Goal: Task Accomplishment & Management: Manage account settings

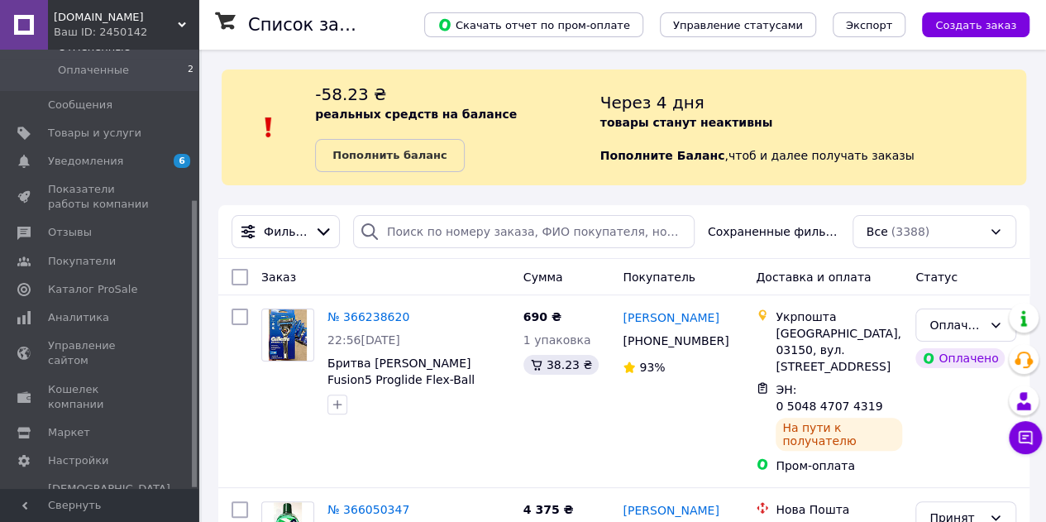
scroll to position [229, 0]
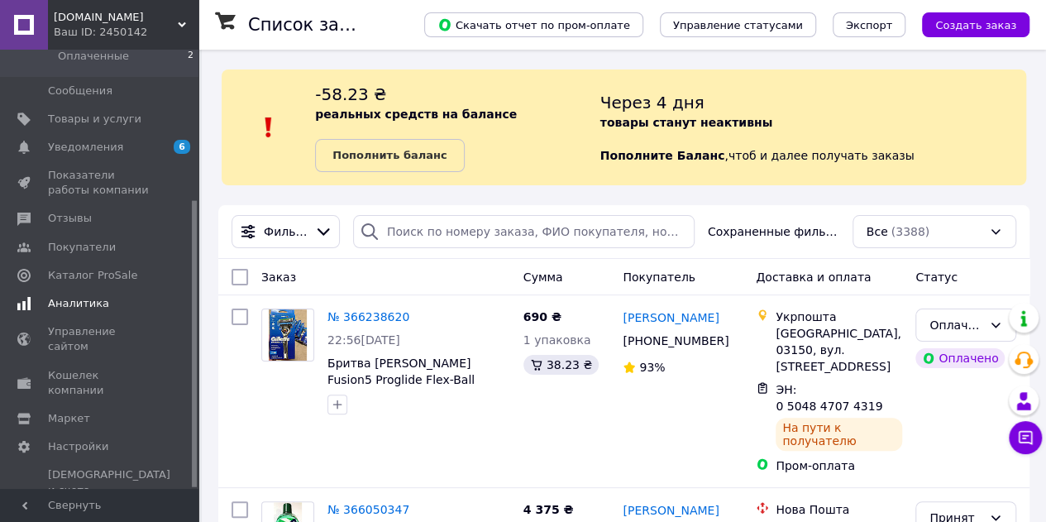
click at [86, 309] on span "Аналитика" at bounding box center [78, 303] width 61 height 15
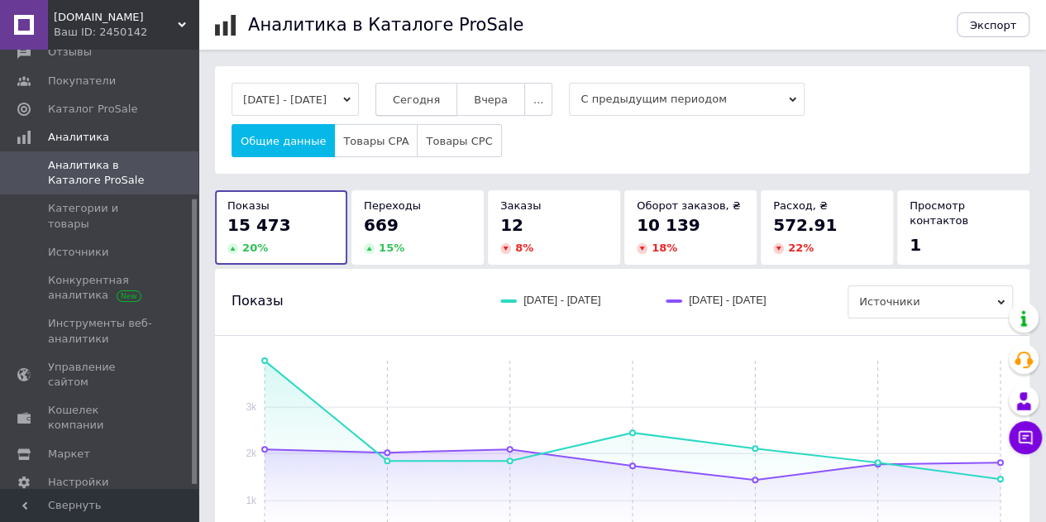
click at [439, 102] on span "Сегодня" at bounding box center [416, 99] width 47 height 12
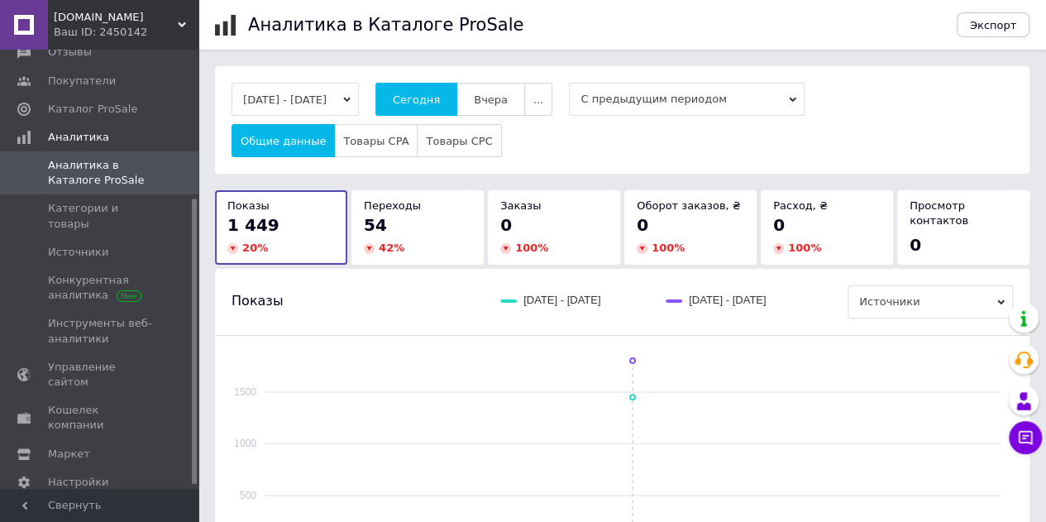
click at [413, 218] on div "54" at bounding box center [417, 224] width 107 height 23
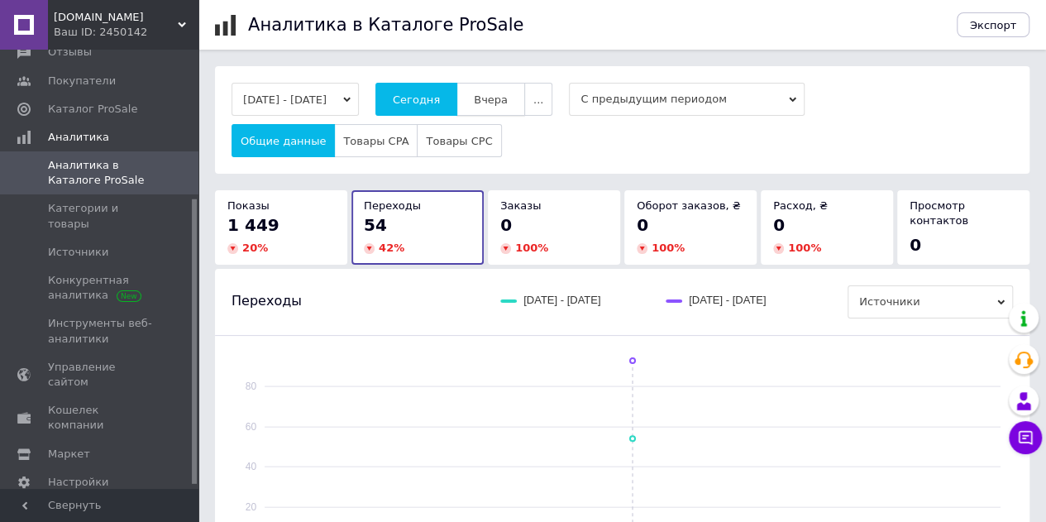
click at [509, 85] on button "Вчера" at bounding box center [490, 99] width 69 height 33
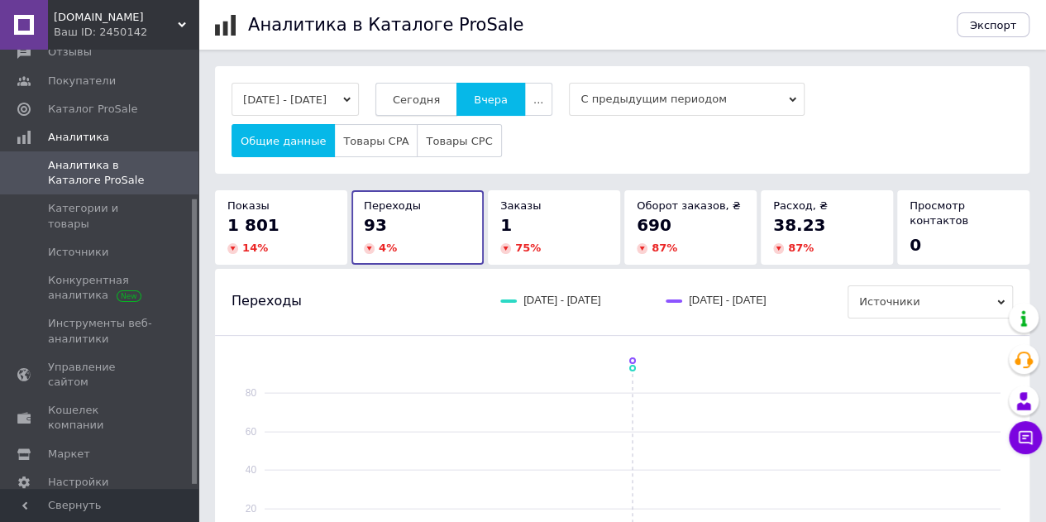
click at [432, 95] on span "Сегодня" at bounding box center [416, 99] width 47 height 12
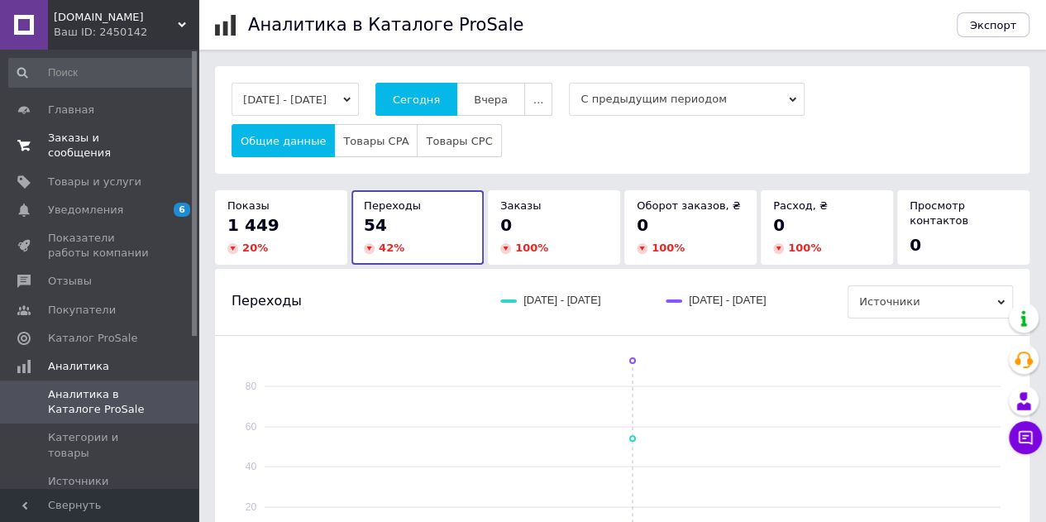
click at [97, 138] on span "Заказы и сообщения" at bounding box center [100, 146] width 105 height 30
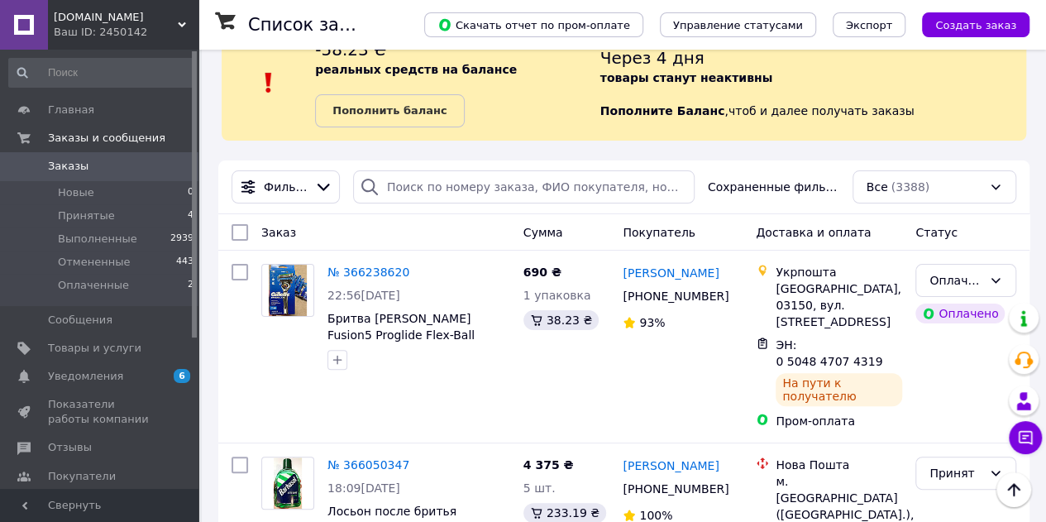
scroll to position [42, 0]
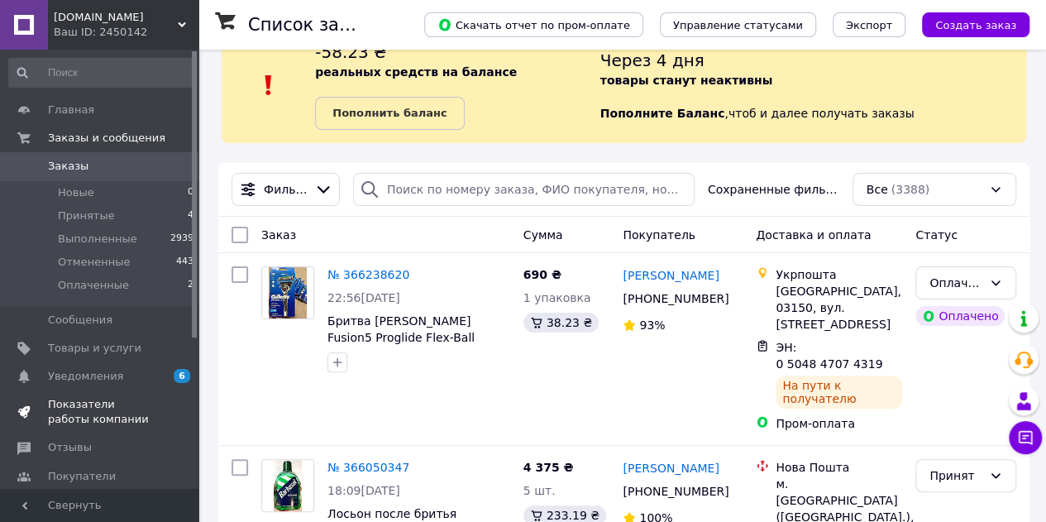
click at [78, 403] on span "Показатели работы компании" at bounding box center [100, 412] width 105 height 30
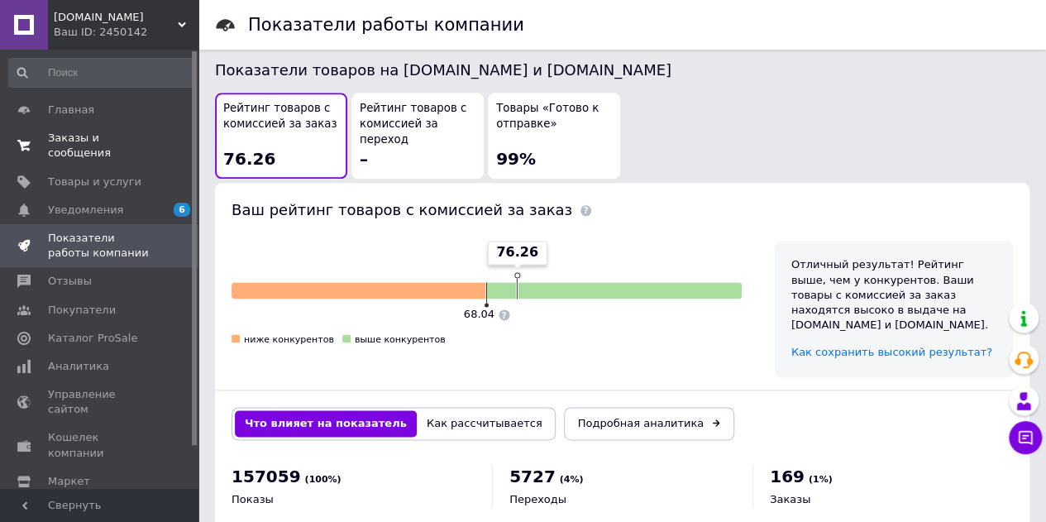
click at [109, 139] on span "Заказы и сообщения" at bounding box center [100, 146] width 105 height 30
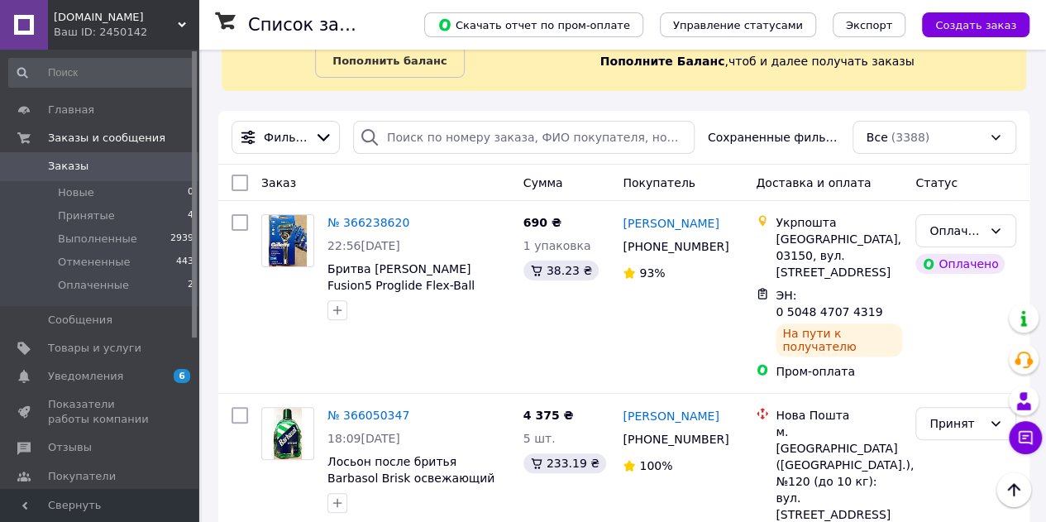
scroll to position [93, 0]
